Goal: Transaction & Acquisition: Book appointment/travel/reservation

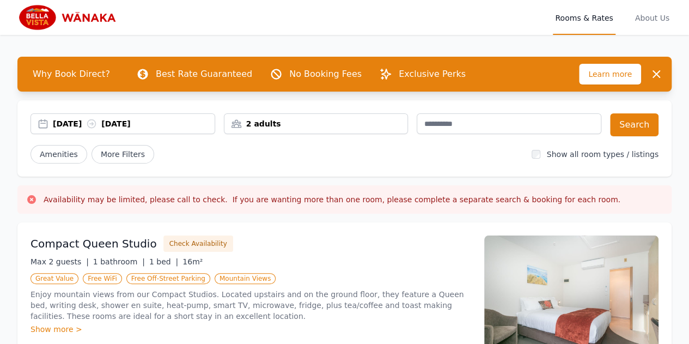
click at [330, 123] on div "2 adults" at bounding box center [316, 123] width 184 height 11
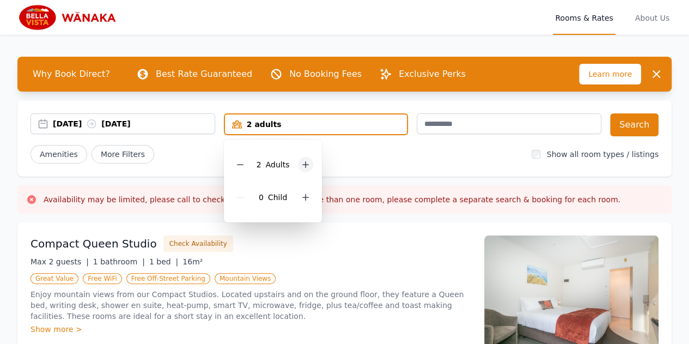
click at [309, 164] on div at bounding box center [305, 164] width 15 height 15
click at [379, 148] on div "Amenities More Filters" at bounding box center [277, 154] width 493 height 19
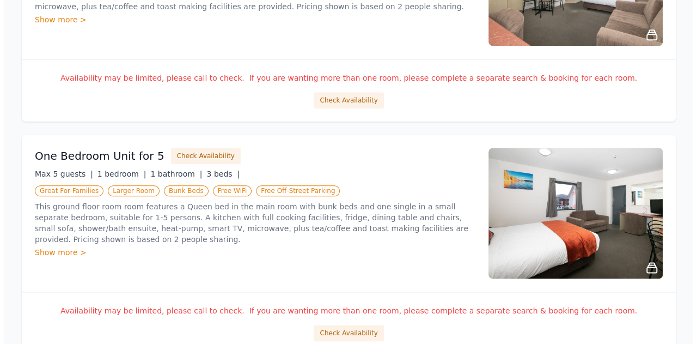
scroll to position [599, 0]
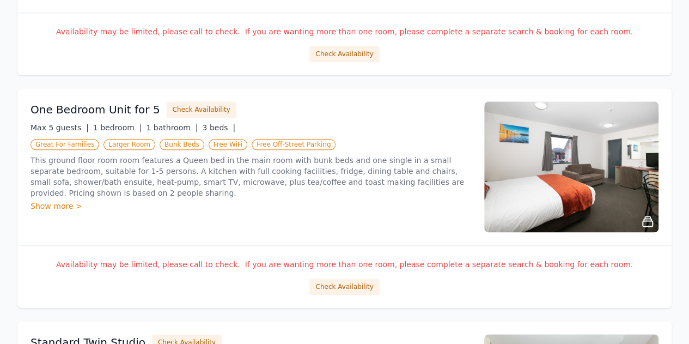
click at [272, 161] on p "This ground floor room room features a Queen bed in the main room with bunk bed…" at bounding box center [251, 177] width 441 height 44
click at [204, 115] on button "Check Availability" at bounding box center [202, 109] width 70 height 16
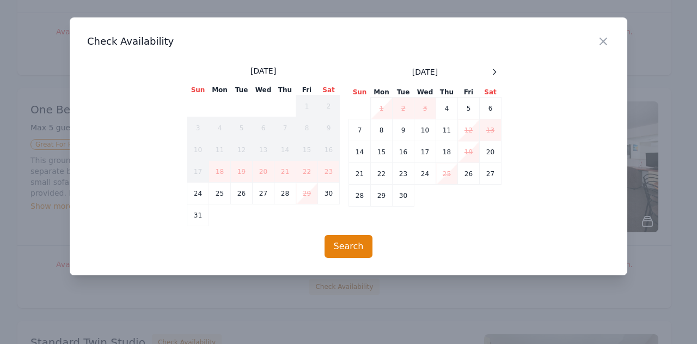
click at [298, 194] on td "29" at bounding box center [307, 194] width 22 height 22
click at [309, 192] on td "29" at bounding box center [307, 194] width 22 height 22
click at [327, 194] on td "30" at bounding box center [329, 194] width 22 height 22
click at [200, 215] on td "31" at bounding box center [198, 215] width 22 height 22
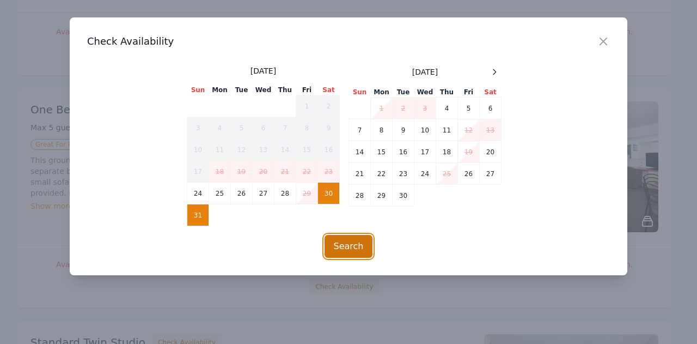
click at [355, 240] on button "Search" at bounding box center [349, 246] width 48 height 23
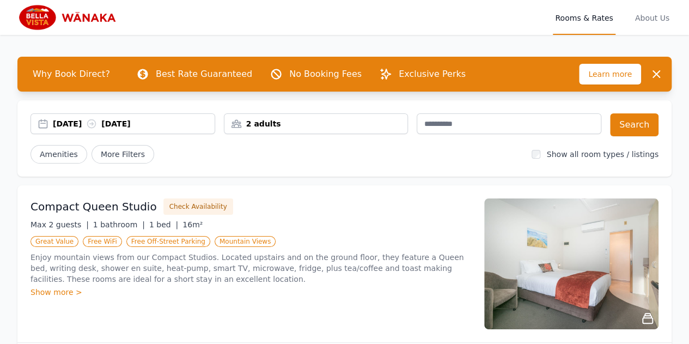
click at [266, 119] on div "2 adults" at bounding box center [316, 123] width 184 height 11
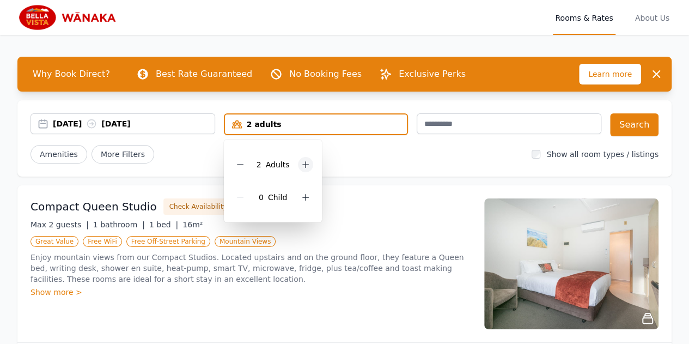
click at [303, 164] on icon at bounding box center [306, 165] width 6 height 6
click at [446, 161] on div "Amenities More Filters" at bounding box center [277, 154] width 493 height 19
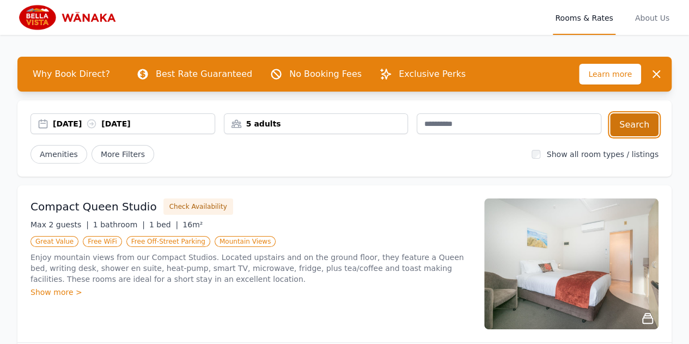
click at [654, 125] on button "Search" at bounding box center [634, 124] width 48 height 23
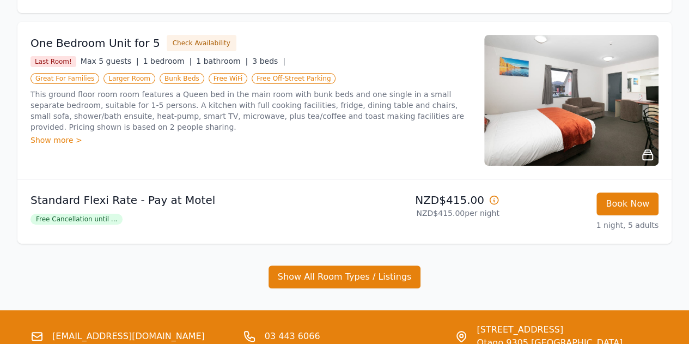
scroll to position [54, 0]
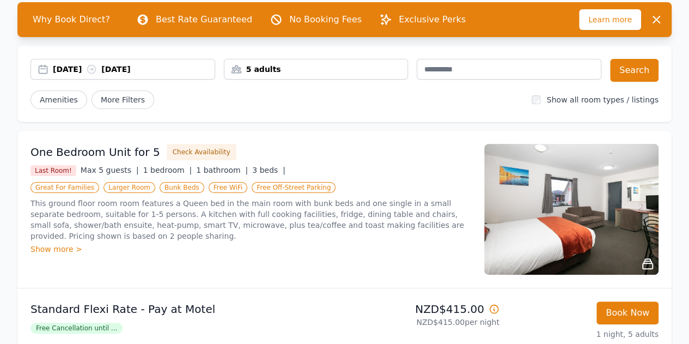
click at [600, 208] on img at bounding box center [571, 209] width 174 height 131
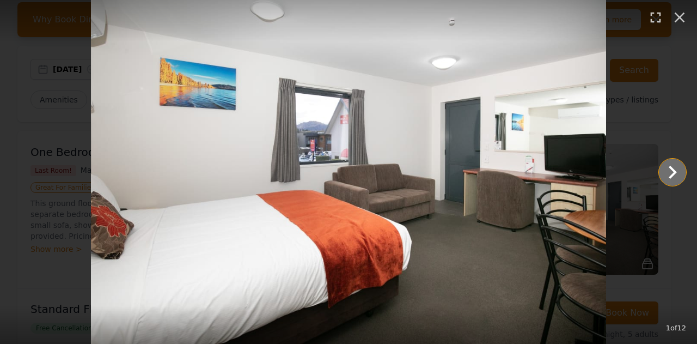
click at [681, 172] on icon "Show slide 2 of 12" at bounding box center [673, 172] width 26 height 26
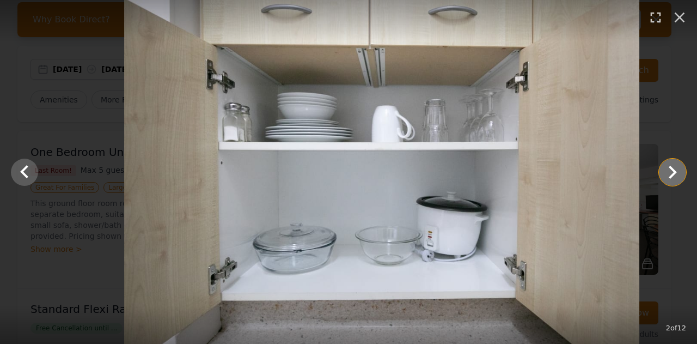
click at [681, 172] on icon "Show slide 3 of 12" at bounding box center [673, 172] width 26 height 26
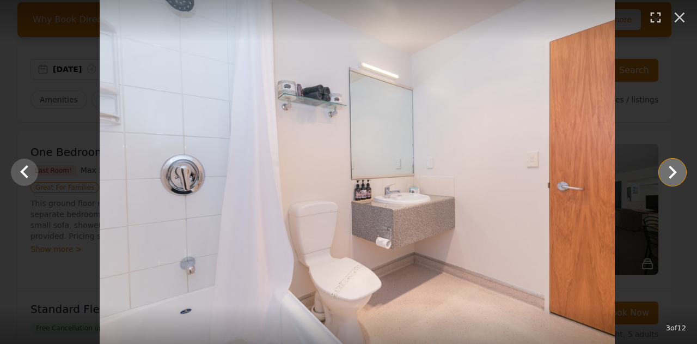
click at [681, 172] on icon "Show slide 4 of 12" at bounding box center [673, 172] width 26 height 26
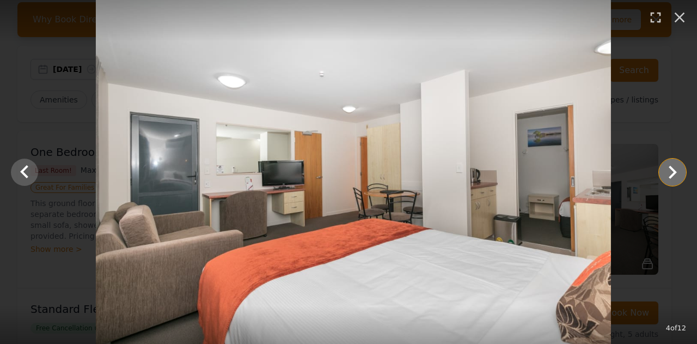
click at [681, 172] on icon "Show slide 5 of 12" at bounding box center [673, 172] width 26 height 26
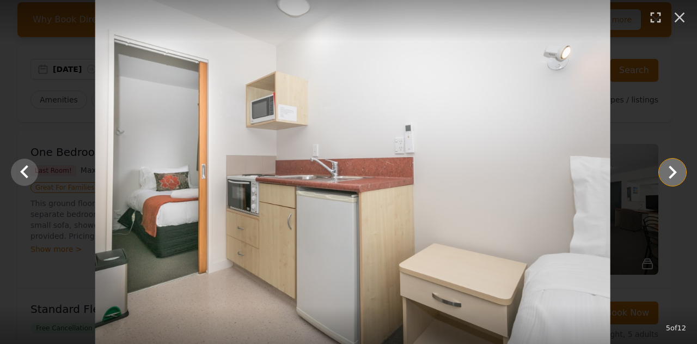
click at [681, 172] on icon "Show slide 6 of 12" at bounding box center [673, 172] width 26 height 26
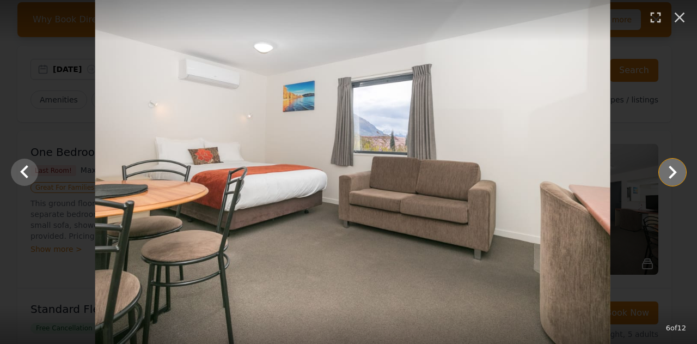
click at [681, 172] on icon "Show slide 7 of 12" at bounding box center [673, 172] width 26 height 26
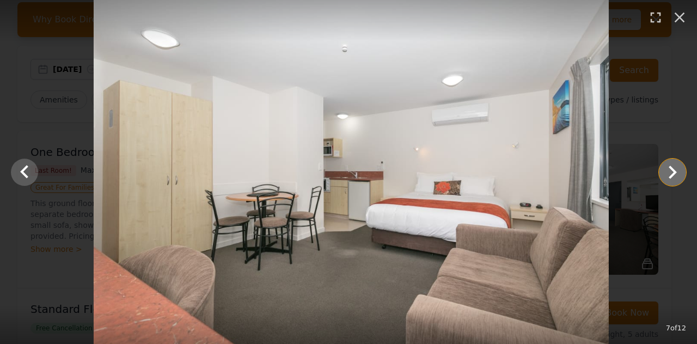
click at [681, 172] on icon "Show slide 8 of 12" at bounding box center [673, 172] width 26 height 26
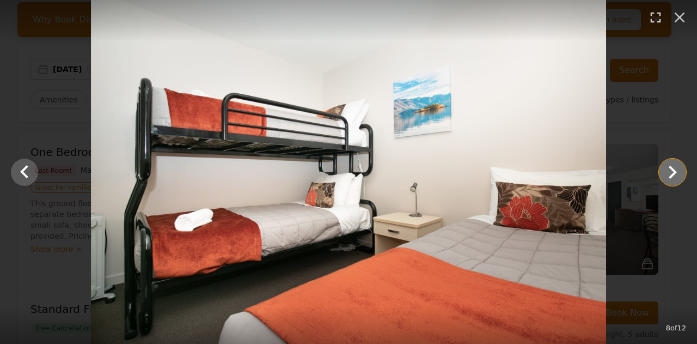
click at [681, 172] on icon "Show slide 9 of 12" at bounding box center [673, 172] width 26 height 26
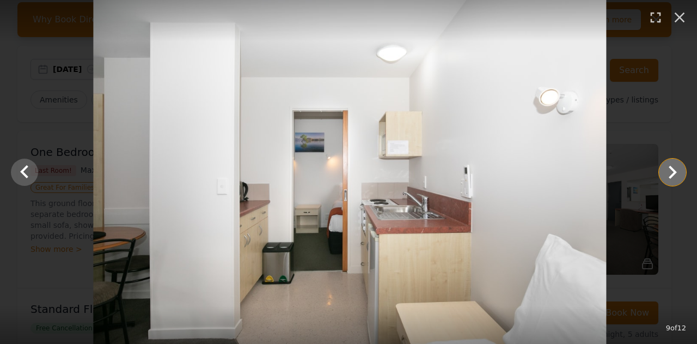
click at [681, 172] on icon "Show slide 10 of 12" at bounding box center [673, 172] width 26 height 26
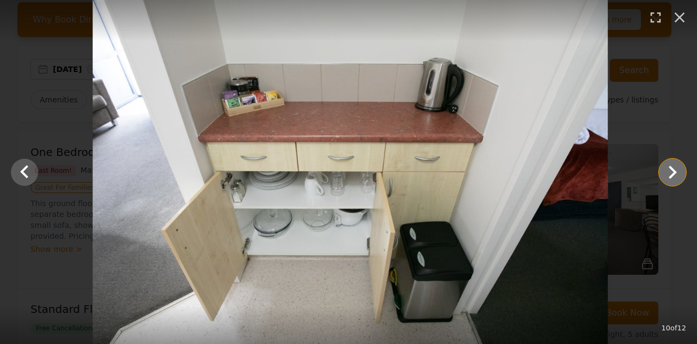
click at [681, 172] on icon "Show slide 11 of 12" at bounding box center [673, 172] width 26 height 26
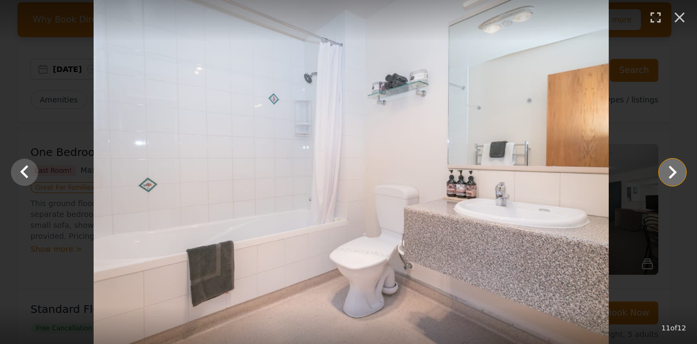
click at [681, 172] on icon "Show slide 12 of 12" at bounding box center [673, 172] width 26 height 26
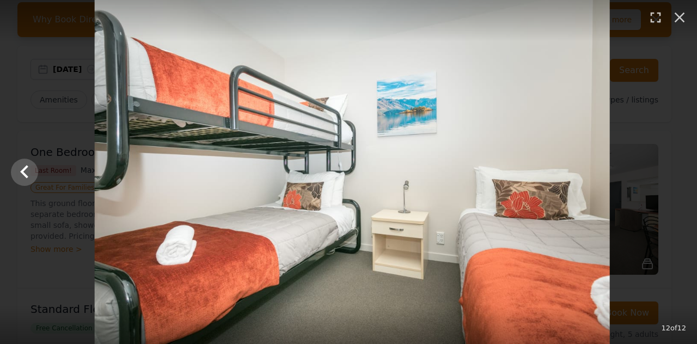
click at [681, 172] on div at bounding box center [352, 172] width 697 height 344
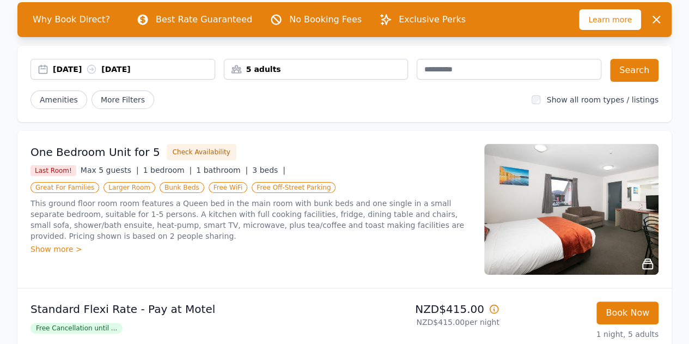
click at [72, 69] on div "30 Aug 2025 31 Aug 2025" at bounding box center [134, 69] width 162 height 11
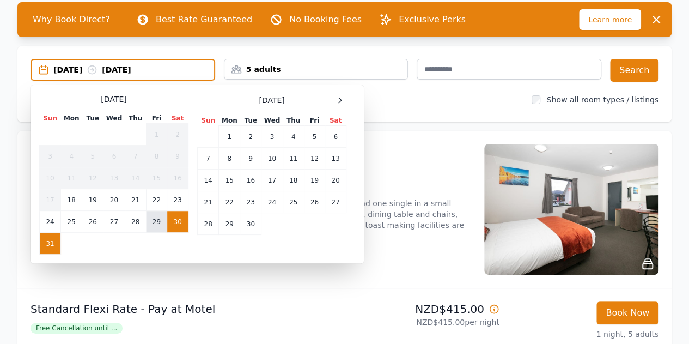
click at [156, 217] on td "29" at bounding box center [156, 222] width 21 height 22
click at [331, 102] on div "September 2025" at bounding box center [271, 100] width 149 height 13
click at [338, 100] on icon at bounding box center [340, 100] width 9 height 9
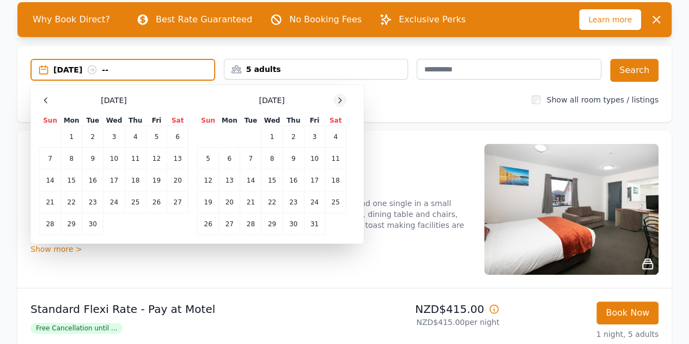
click at [338, 100] on icon at bounding box center [340, 100] width 9 height 9
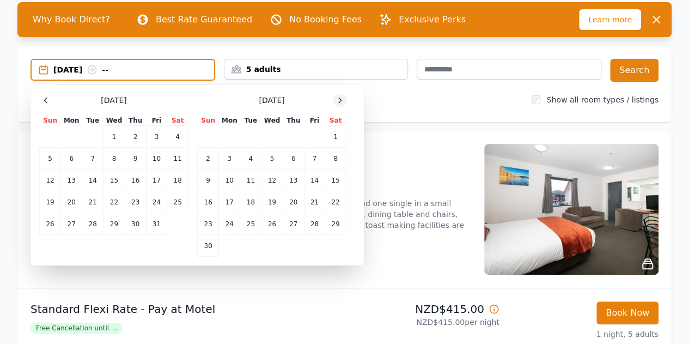
click at [338, 100] on icon at bounding box center [340, 100] width 9 height 9
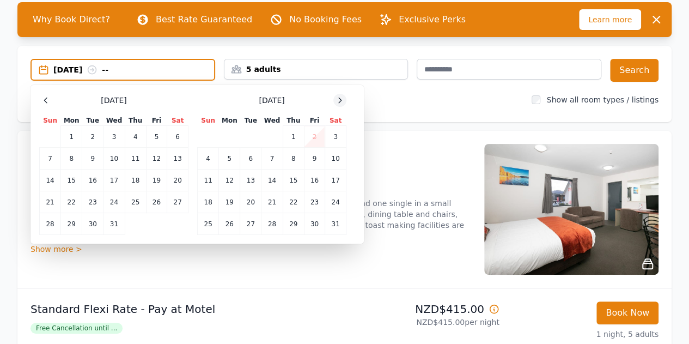
click at [338, 100] on icon at bounding box center [340, 100] width 9 height 9
click at [44, 101] on icon at bounding box center [45, 100] width 9 height 9
click at [45, 97] on icon at bounding box center [45, 100] width 9 height 9
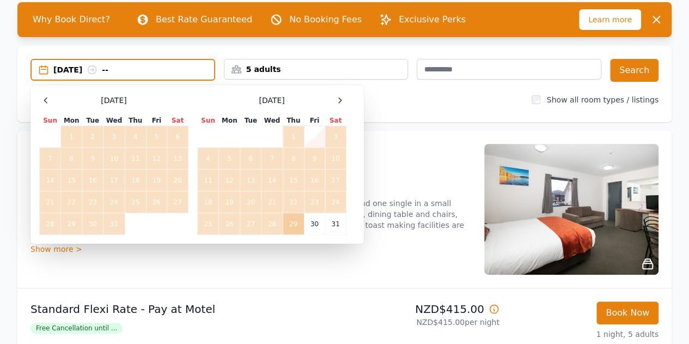
click at [291, 223] on td "29" at bounding box center [293, 224] width 21 height 22
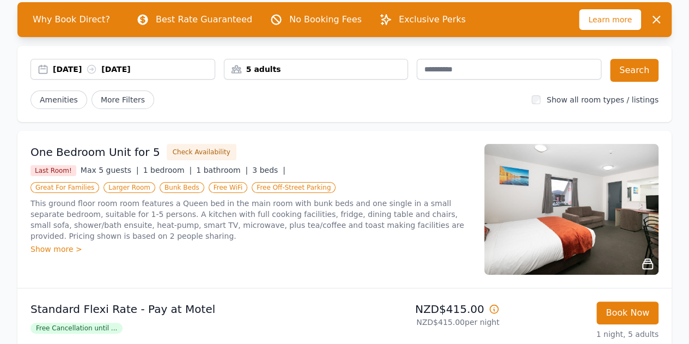
click at [81, 68] on div "29 Aug 2025 29 Jan 2026" at bounding box center [134, 69] width 162 height 11
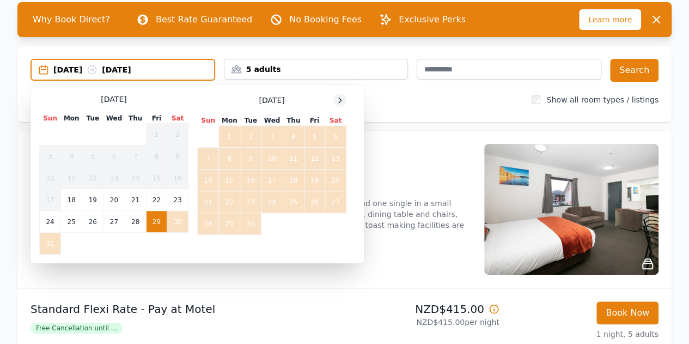
click at [337, 104] on icon at bounding box center [340, 100] width 9 height 9
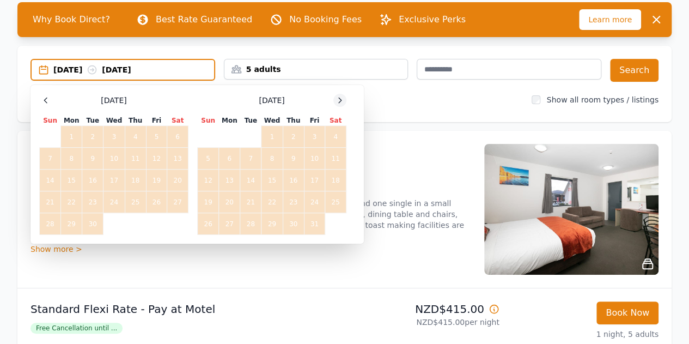
click at [337, 104] on icon at bounding box center [340, 100] width 9 height 9
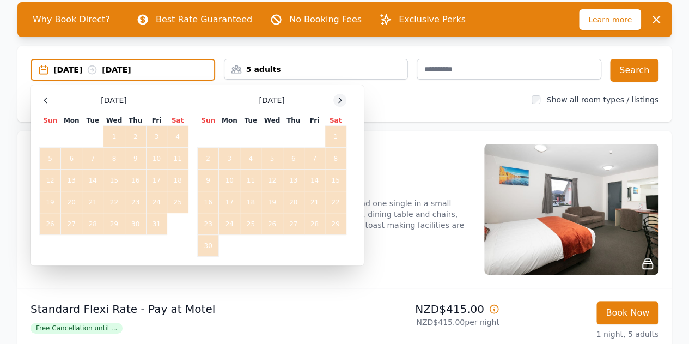
click at [337, 104] on icon at bounding box center [340, 100] width 9 height 9
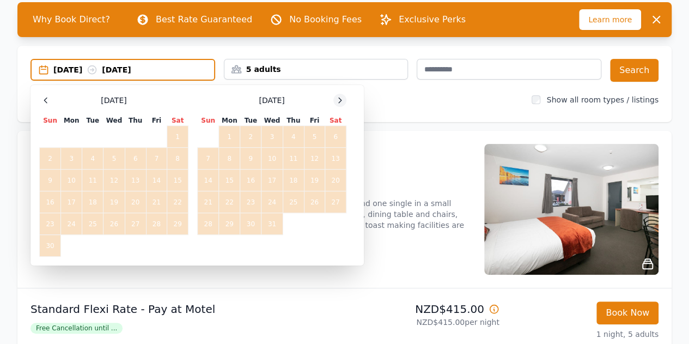
click at [337, 104] on icon at bounding box center [340, 100] width 9 height 9
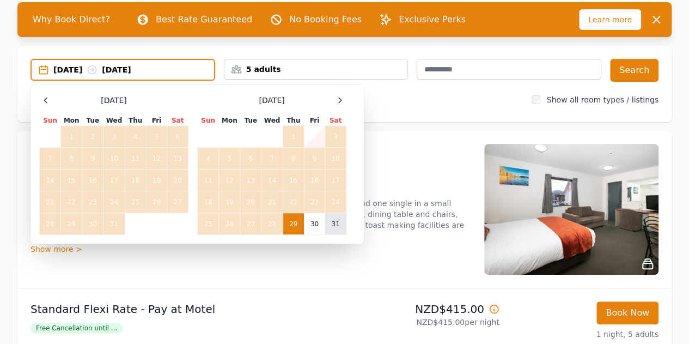
click at [336, 222] on td "31" at bounding box center [335, 224] width 21 height 22
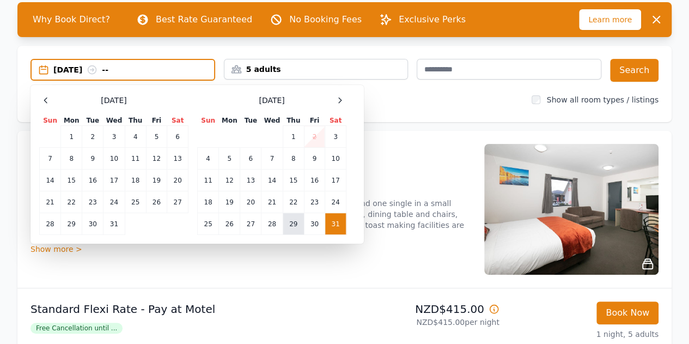
click at [293, 224] on td "29" at bounding box center [293, 224] width 21 height 22
click at [98, 67] on icon at bounding box center [92, 69] width 11 height 11
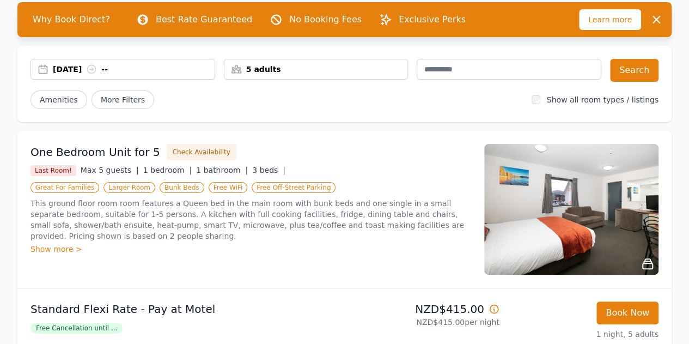
click at [126, 69] on div "29 Jan 2026 --" at bounding box center [134, 69] width 162 height 11
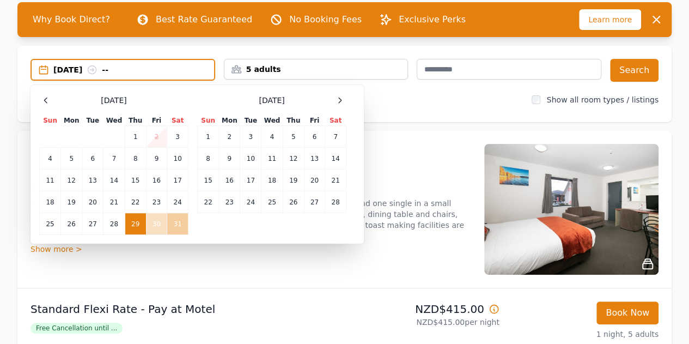
click at [183, 227] on td "31" at bounding box center [177, 224] width 21 height 22
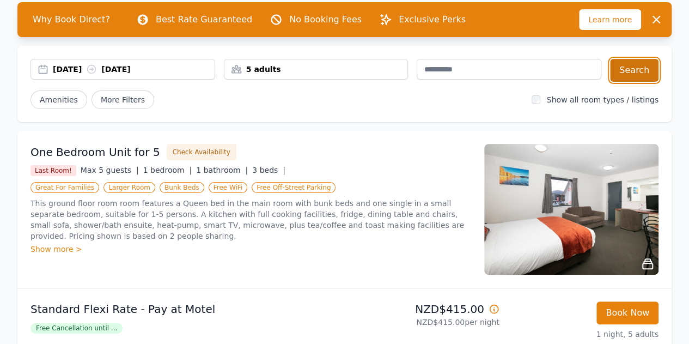
click at [622, 73] on button "Search" at bounding box center [634, 70] width 48 height 23
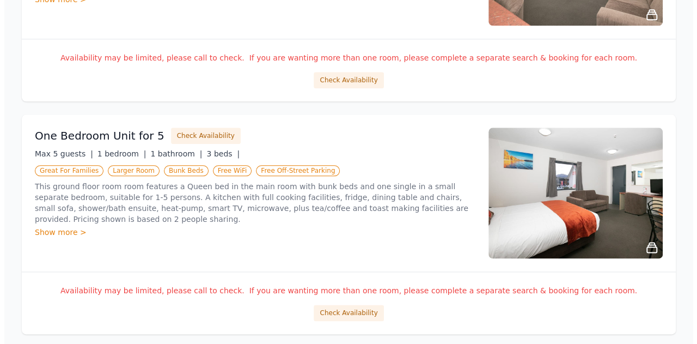
scroll to position [590, 0]
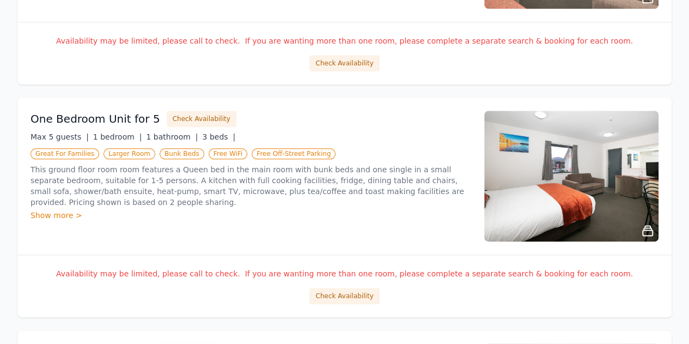
click at [250, 210] on div "Show more >" at bounding box center [251, 215] width 441 height 11
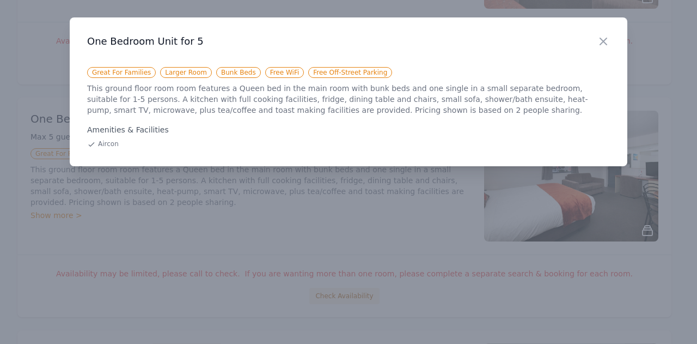
click at [162, 101] on p "This ground floor room room features a Queen bed in the main room with bunk bed…" at bounding box center [348, 99] width 523 height 33
click at [600, 42] on icon "button" at bounding box center [603, 41] width 13 height 13
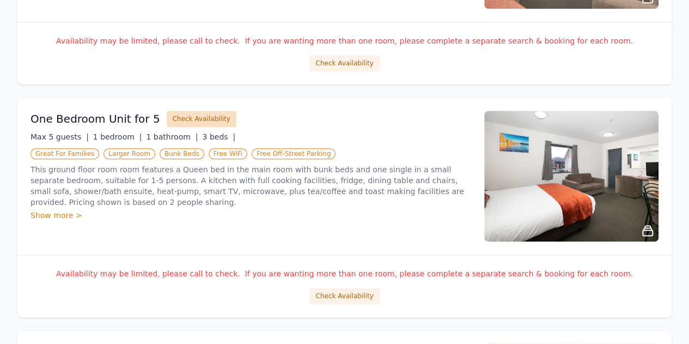
click at [174, 116] on button "Check Availability" at bounding box center [202, 119] width 70 height 16
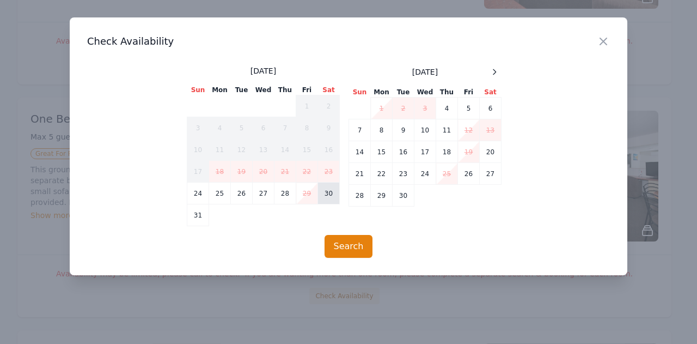
click at [323, 196] on td "30" at bounding box center [329, 194] width 22 height 22
click at [198, 221] on td "31" at bounding box center [198, 215] width 22 height 22
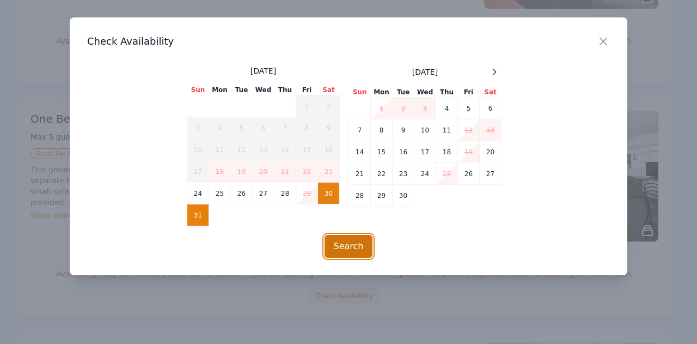
click at [356, 243] on button "Search" at bounding box center [349, 246] width 48 height 23
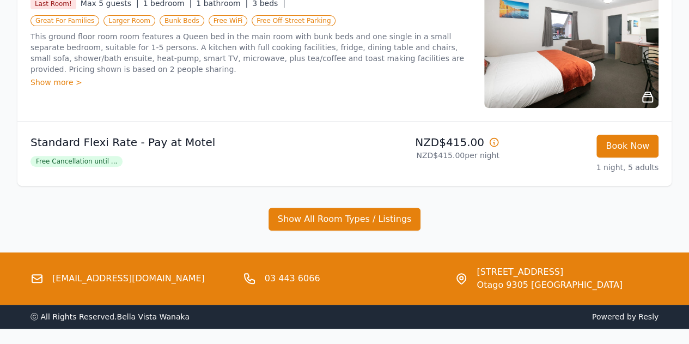
scroll to position [256, 0]
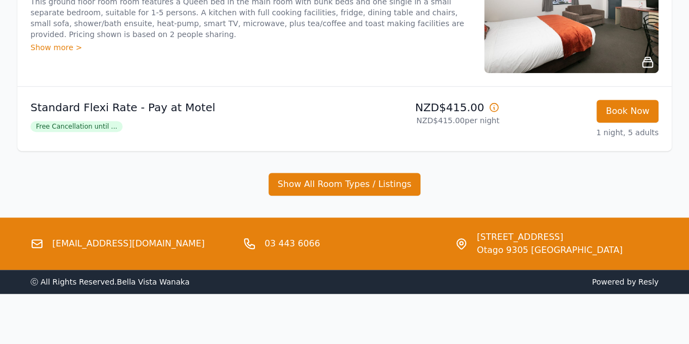
click at [100, 128] on span "Free Cancellation until ..." at bounding box center [77, 126] width 92 height 11
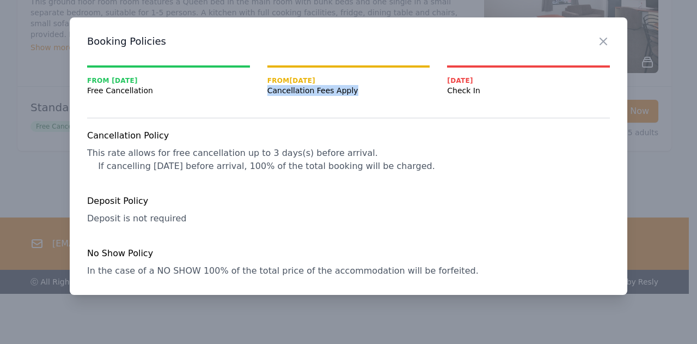
drag, startPoint x: 262, startPoint y: 87, endPoint x: 361, endPoint y: 88, distance: 98.6
click at [361, 88] on ol "From Today Free Cancellation From 2025-08-27 Cancellation Fees Apply 2025-08-30…" at bounding box center [348, 80] width 523 height 31
click at [359, 94] on span "Cancellation Fees Apply" at bounding box center [349, 90] width 163 height 11
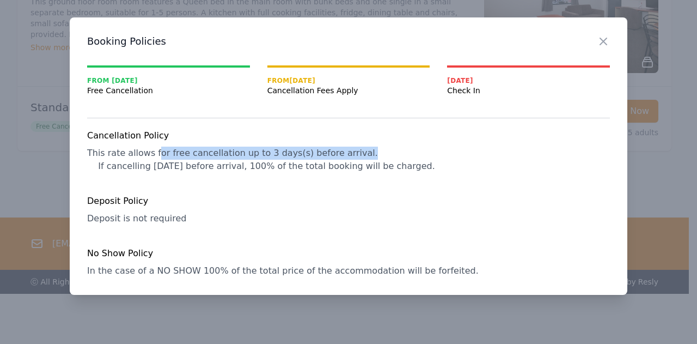
drag, startPoint x: 151, startPoint y: 155, endPoint x: 348, endPoint y: 152, distance: 197.3
click at [348, 152] on div "Cancellation Policy This rate allows for free cancellation up to 3 days(s) befo…" at bounding box center [348, 203] width 523 height 148
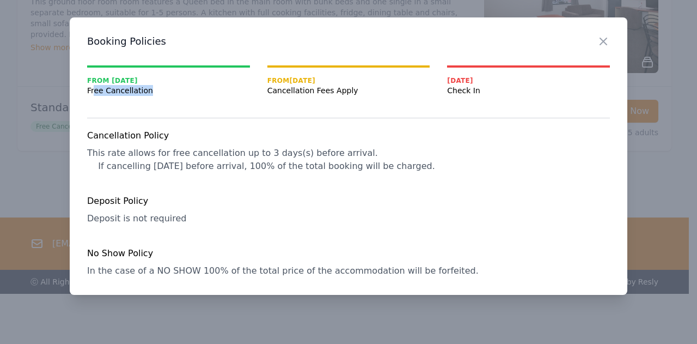
drag, startPoint x: 94, startPoint y: 90, endPoint x: 171, endPoint y: 94, distance: 77.0
click at [171, 94] on span "Free Cancellation" at bounding box center [168, 90] width 163 height 11
click at [233, 120] on div "Close Booking Policies From Today Free Cancellation From 2025-08-27 Cancellatio…" at bounding box center [349, 155] width 558 height 277
drag, startPoint x: 291, startPoint y: 81, endPoint x: 337, endPoint y: 82, distance: 46.3
click at [337, 82] on span "From 2025-08-27" at bounding box center [349, 80] width 163 height 9
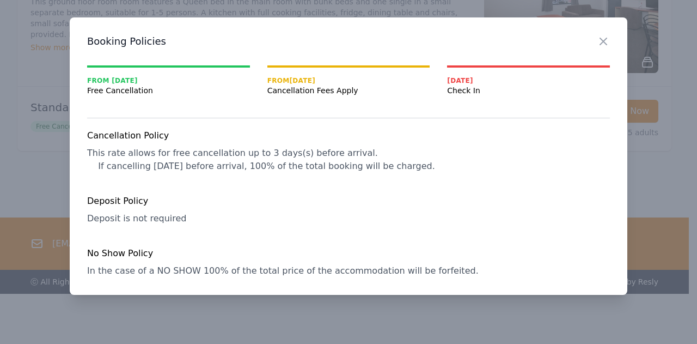
click at [355, 93] on span "Cancellation Fees Apply" at bounding box center [349, 90] width 163 height 11
drag, startPoint x: 355, startPoint y: 93, endPoint x: 258, endPoint y: 95, distance: 97.0
click at [258, 95] on ol "From Today Free Cancellation From 2025-08-27 Cancellation Fees Apply 2025-08-30…" at bounding box center [348, 80] width 523 height 31
click at [283, 107] on div "Close Booking Policies From Today Free Cancellation From 2025-08-27 Cancellatio…" at bounding box center [349, 155] width 558 height 277
click at [600, 42] on icon "button" at bounding box center [603, 41] width 13 height 13
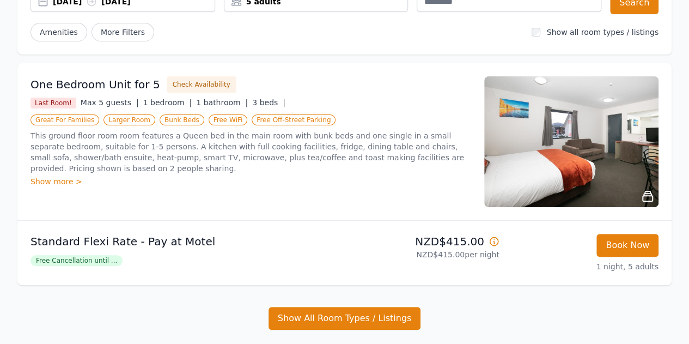
scroll to position [0, 0]
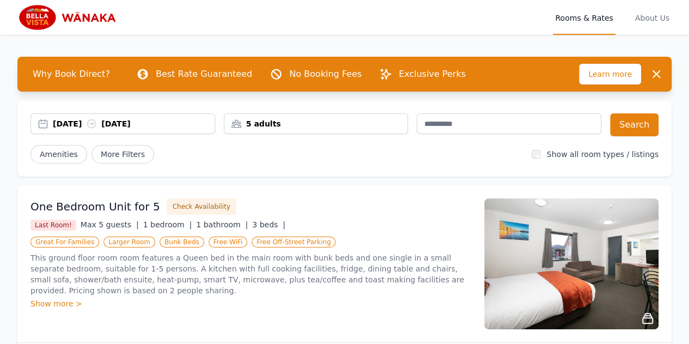
click at [69, 117] on div "30 Aug 2025 31 Aug 2025" at bounding box center [123, 123] width 185 height 21
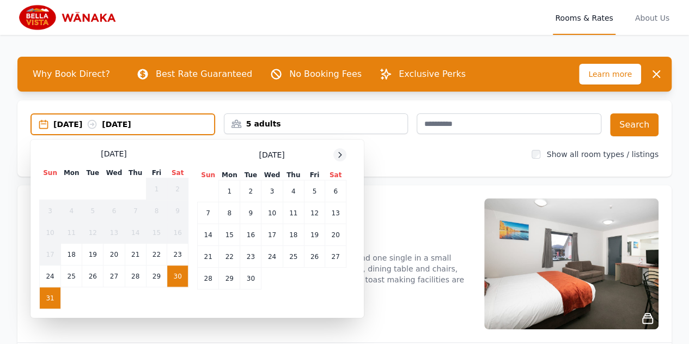
click at [344, 154] on icon at bounding box center [340, 154] width 9 height 9
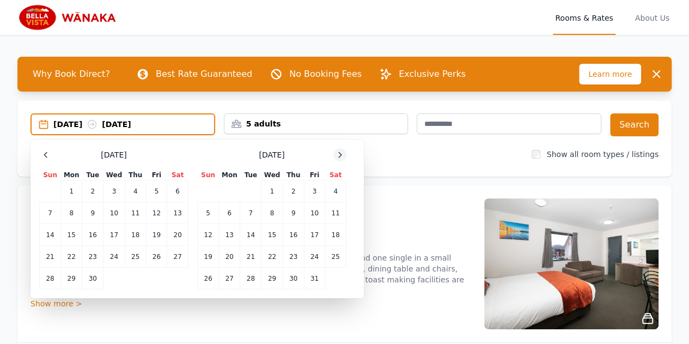
click at [344, 154] on icon at bounding box center [340, 154] width 9 height 9
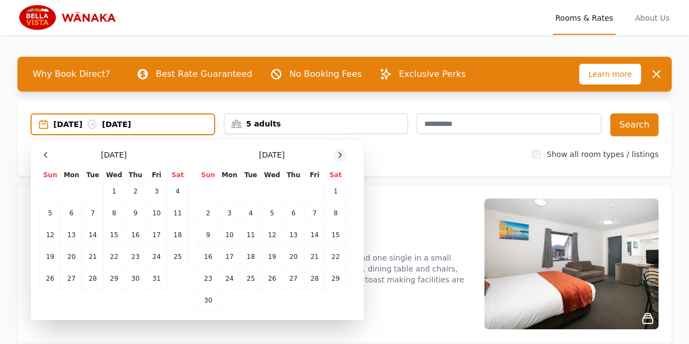
click at [344, 154] on icon at bounding box center [340, 154] width 9 height 9
click at [253, 275] on td "30" at bounding box center [250, 279] width 21 height 22
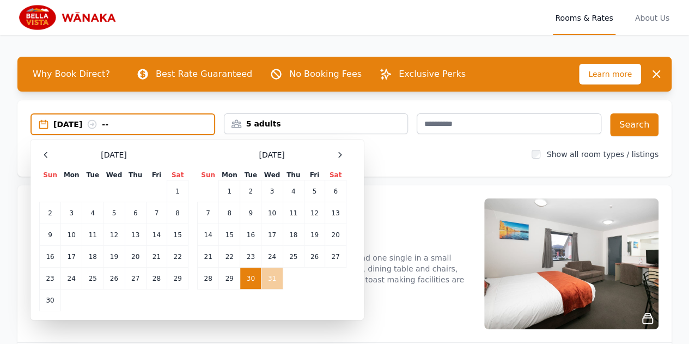
click at [272, 277] on td "31" at bounding box center [272, 279] width 21 height 22
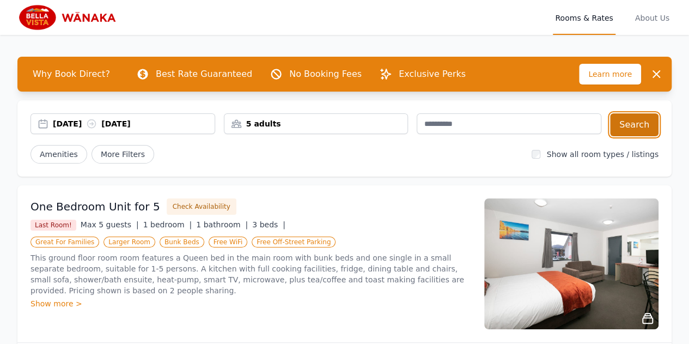
click at [628, 129] on button "Search" at bounding box center [634, 124] width 48 height 23
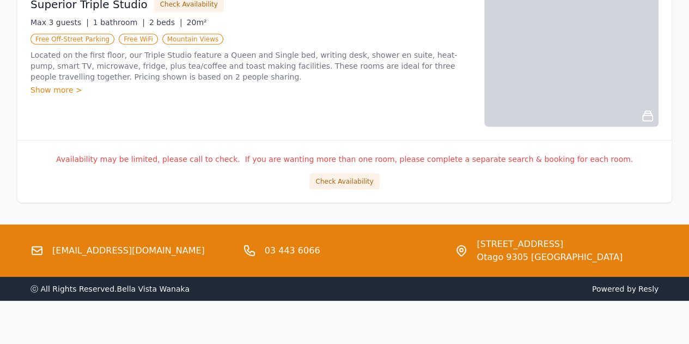
scroll to position [1407, 0]
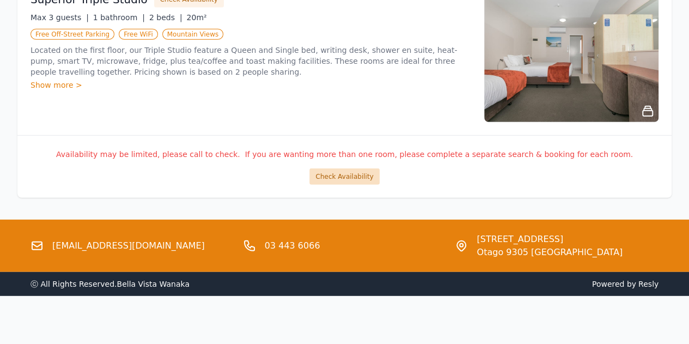
click at [354, 175] on button "Check Availability" at bounding box center [344, 176] width 70 height 16
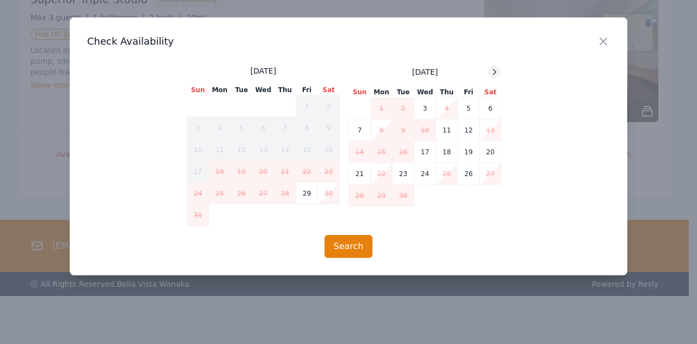
click at [493, 69] on icon at bounding box center [494, 72] width 9 height 9
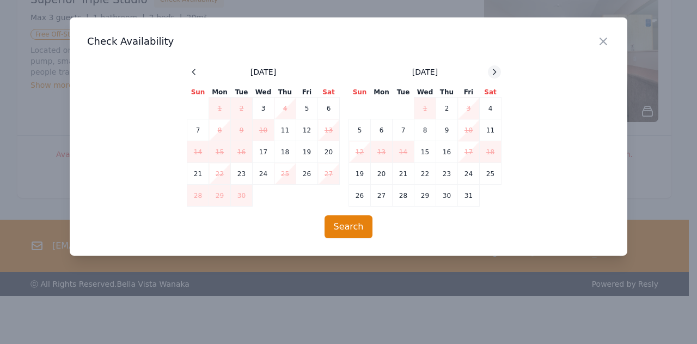
click at [493, 69] on icon at bounding box center [494, 72] width 9 height 9
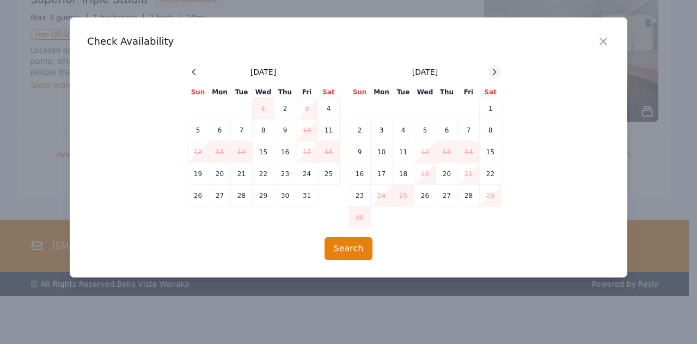
click at [493, 69] on icon at bounding box center [494, 72] width 9 height 9
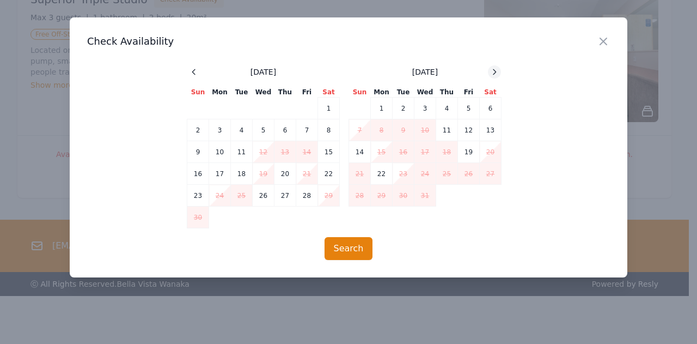
click at [493, 69] on icon at bounding box center [494, 72] width 9 height 9
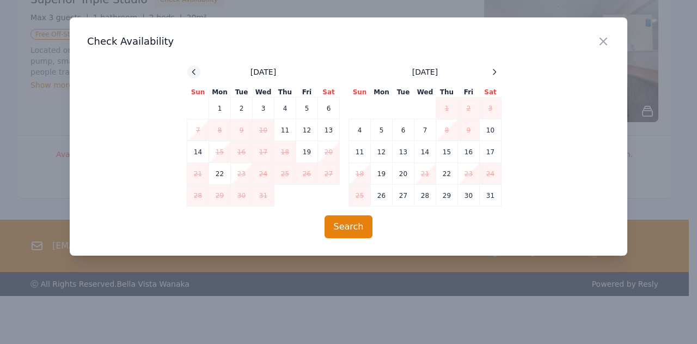
click at [197, 69] on icon at bounding box center [194, 72] width 9 height 9
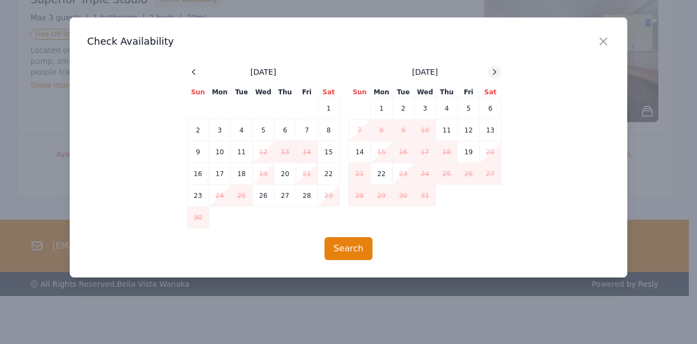
click at [497, 69] on icon at bounding box center [494, 72] width 9 height 9
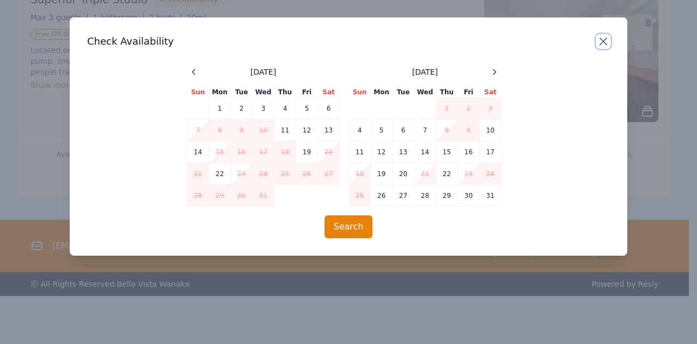
click at [598, 46] on icon "button" at bounding box center [603, 41] width 13 height 13
